Goal: Entertainment & Leisure: Consume media (video, audio)

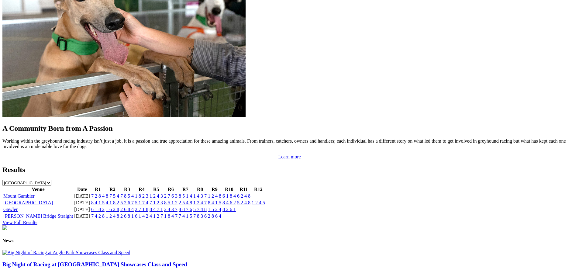
scroll to position [516, 0]
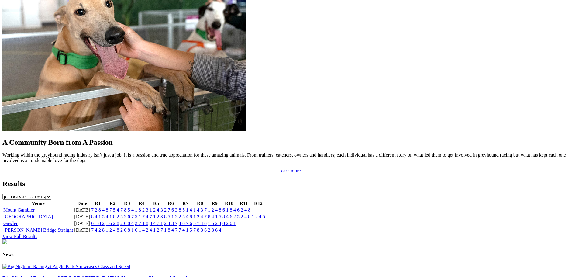
click at [134, 214] on link "5 2 6 7" at bounding box center [126, 216] width 13 height 5
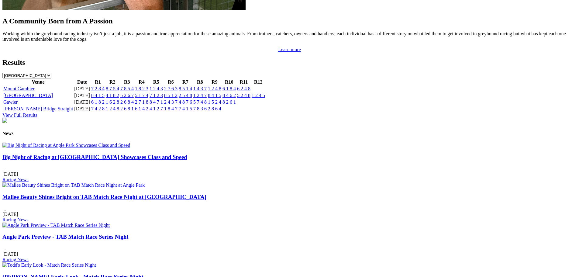
scroll to position [638, 0]
click at [130, 148] on img at bounding box center [66, 144] width 128 height 5
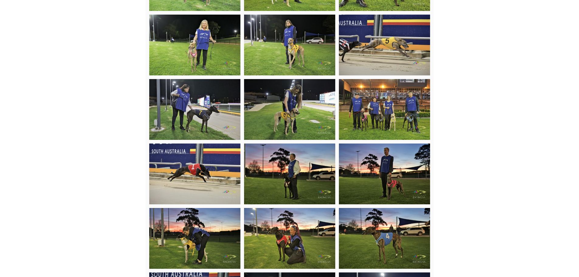
scroll to position [443, 0]
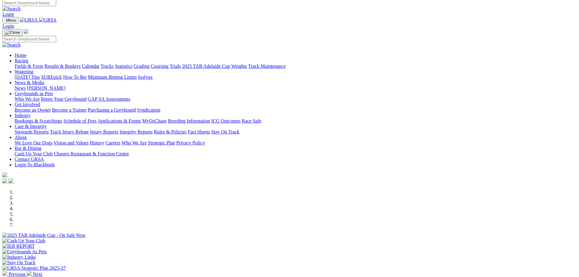
scroll to position [2, 0]
